Goal: Information Seeking & Learning: Learn about a topic

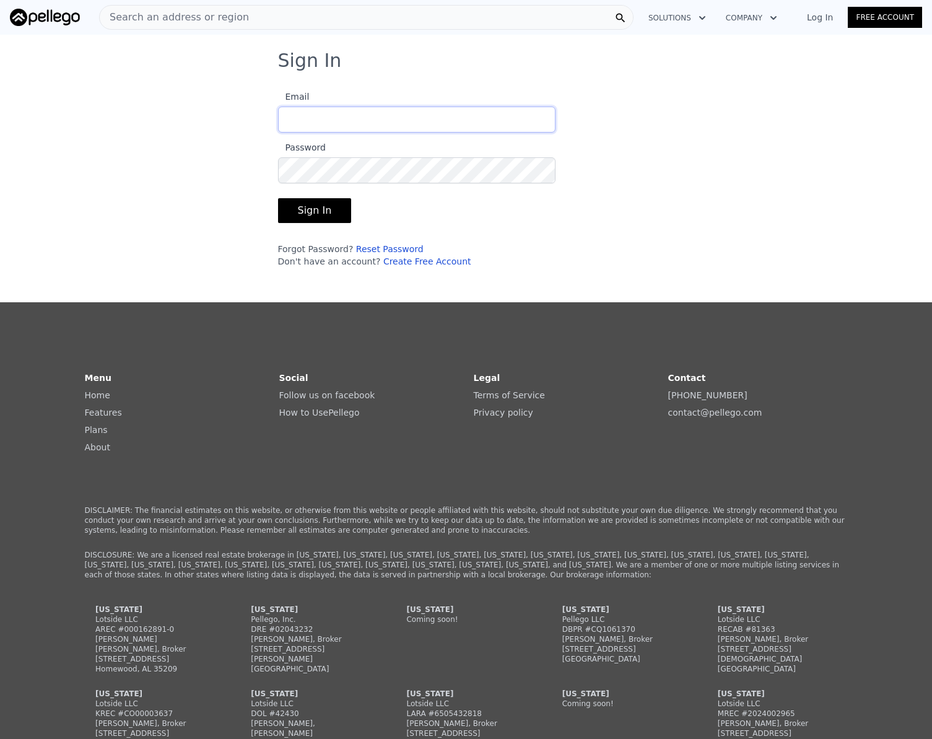
type input "[EMAIL_ADDRESS][DOMAIN_NAME]"
drag, startPoint x: 300, startPoint y: 208, endPoint x: 266, endPoint y: 214, distance: 34.5
click at [300, 208] on button "Sign In" at bounding box center [315, 210] width 74 height 25
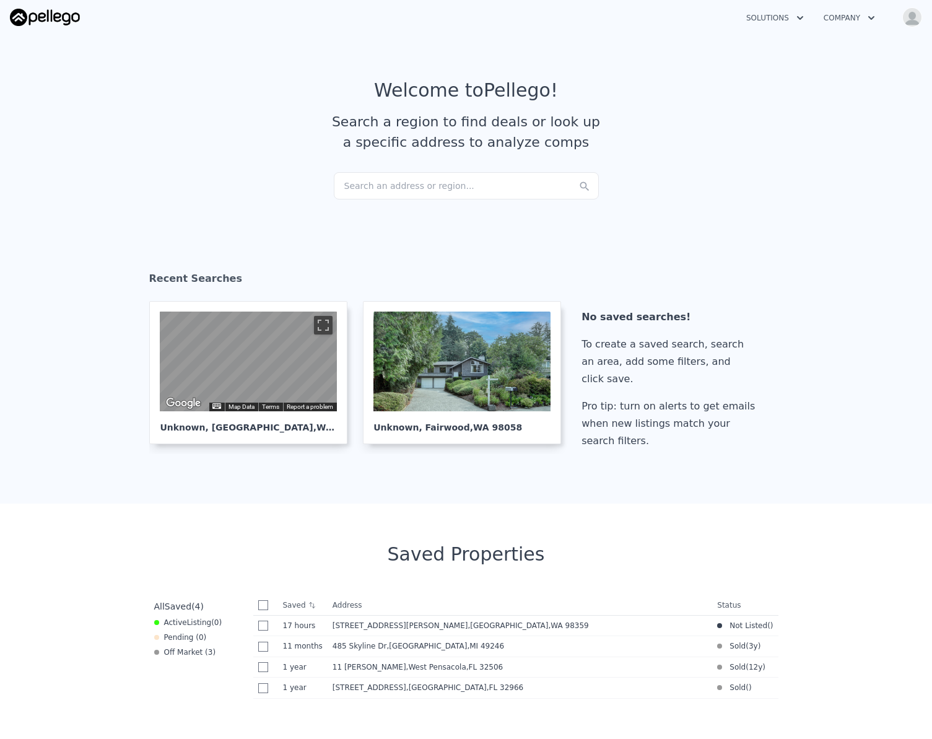
click at [361, 193] on div "Search an address or region..." at bounding box center [466, 185] width 265 height 27
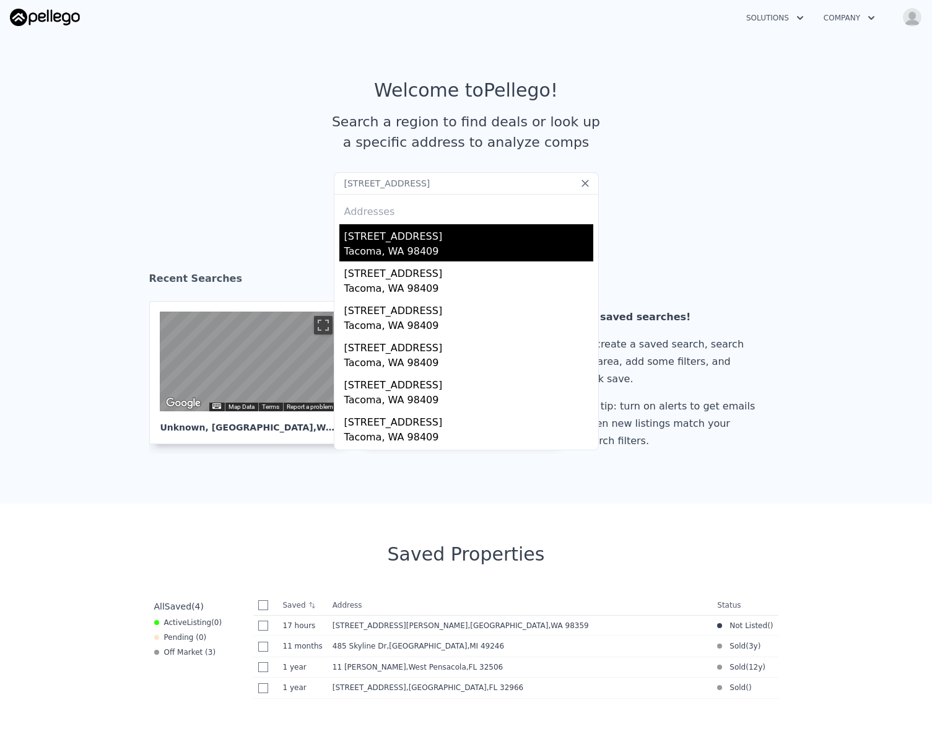
type input "[STREET_ADDRESS]"
click at [392, 249] on div "Tacoma, WA 98409" at bounding box center [468, 252] width 249 height 17
